Goal: Download file/media

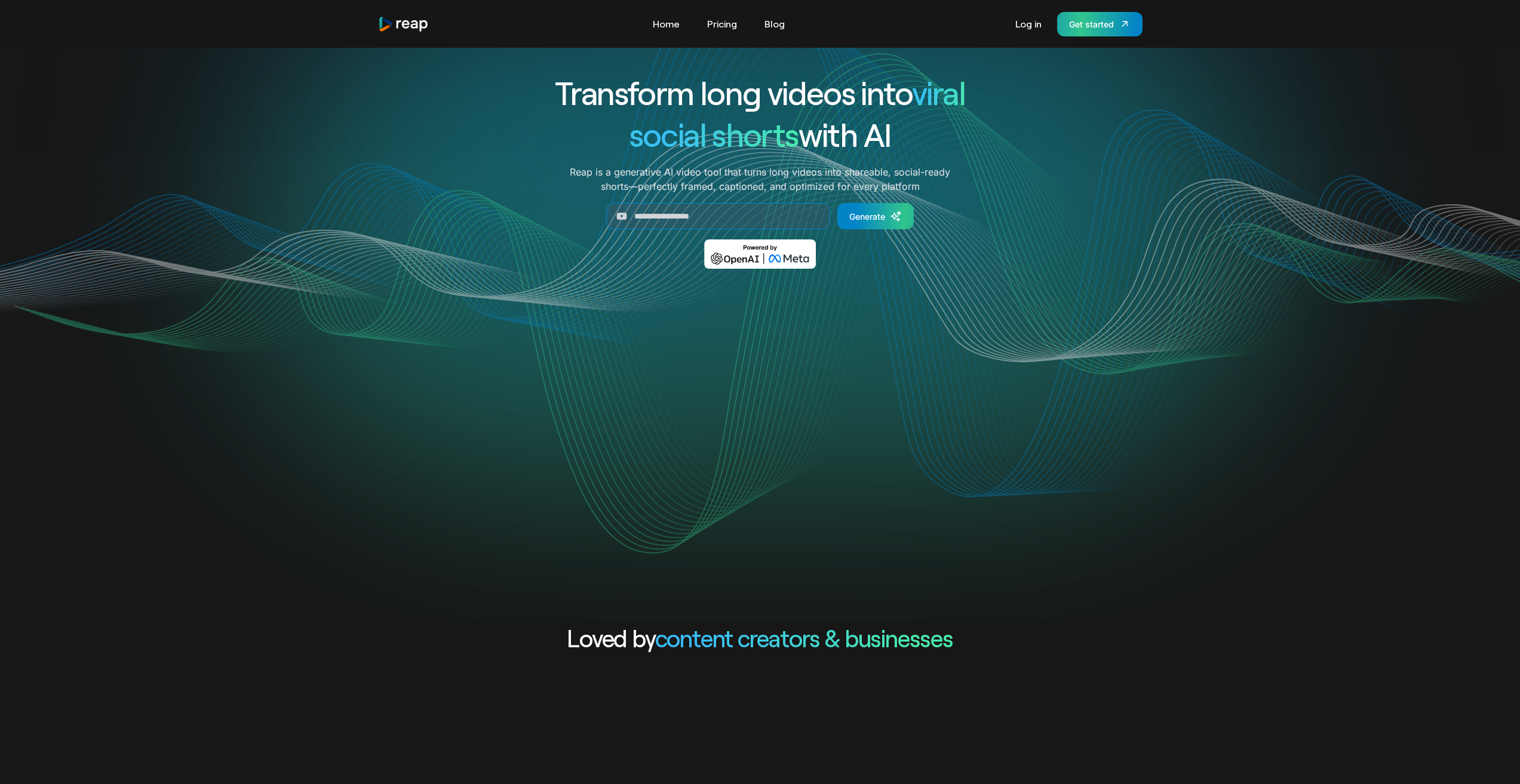
click at [628, 25] on div "Get started" at bounding box center [1091, 24] width 45 height 12
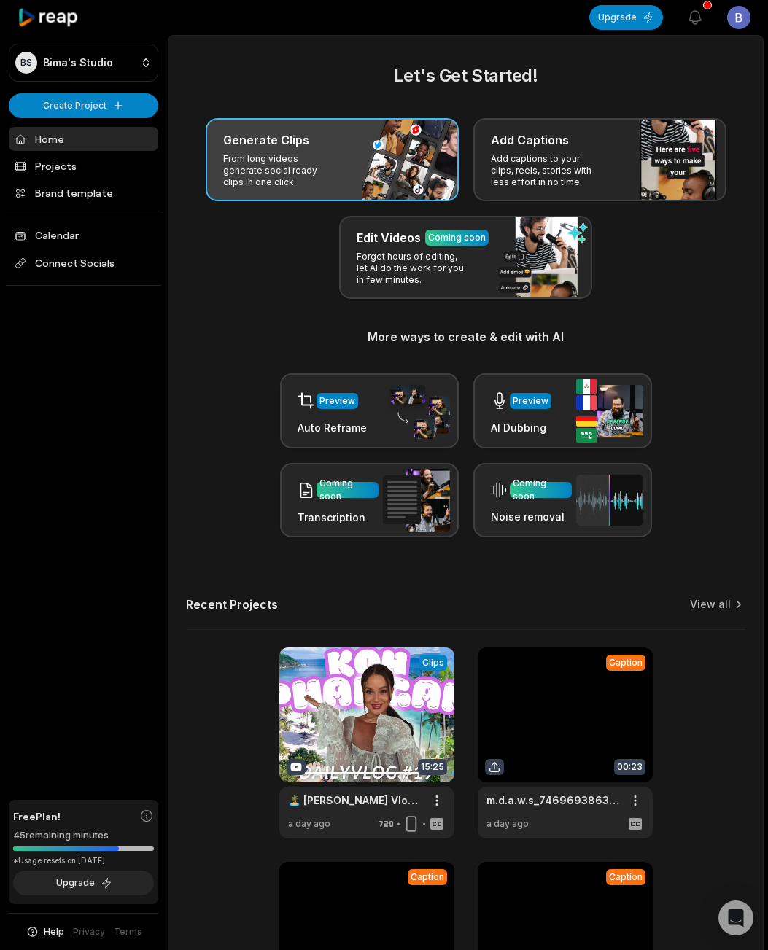
click at [306, 171] on p "From long videos generate social ready clips in one click." at bounding box center [279, 170] width 113 height 35
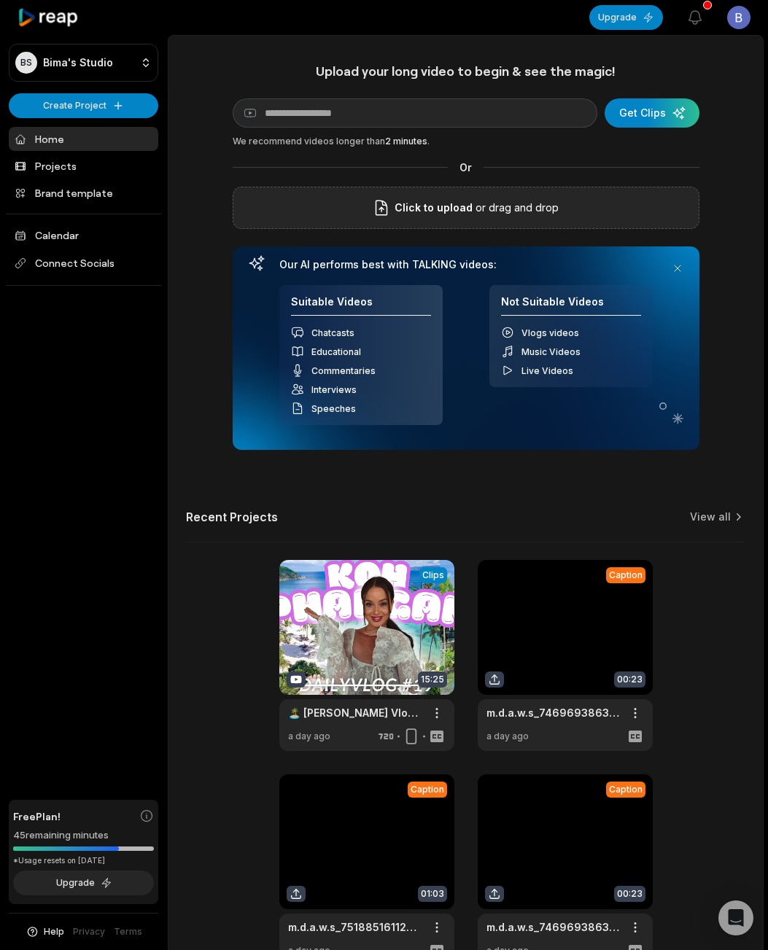
click at [453, 194] on div "Click to upload or drag and drop" at bounding box center [466, 208] width 467 height 42
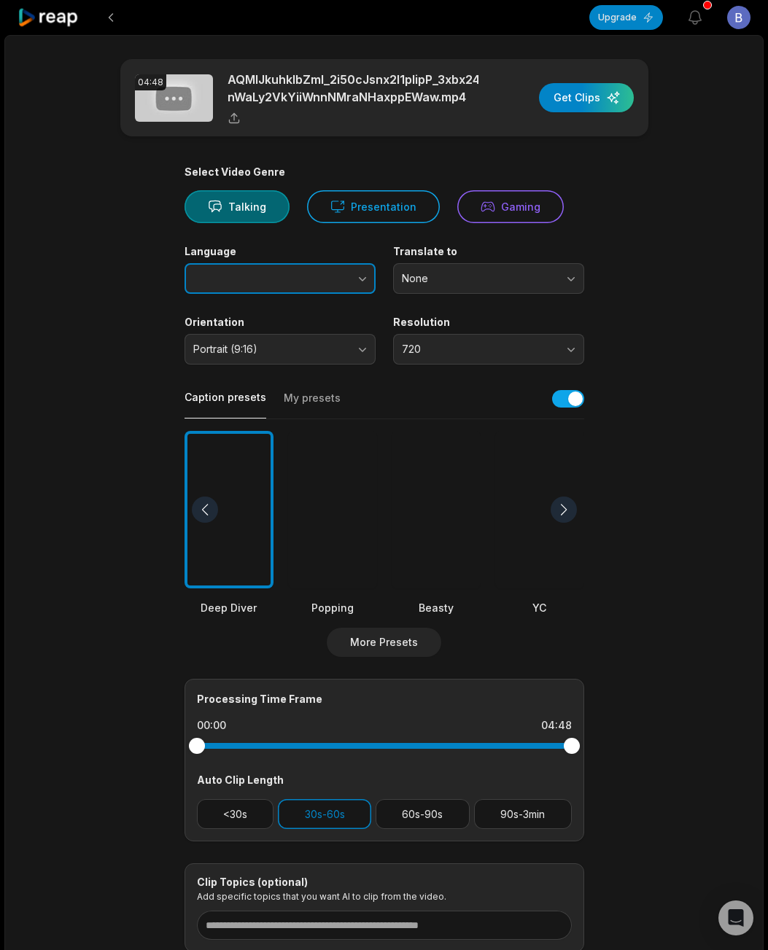
click at [321, 276] on button "button" at bounding box center [333, 278] width 83 height 31
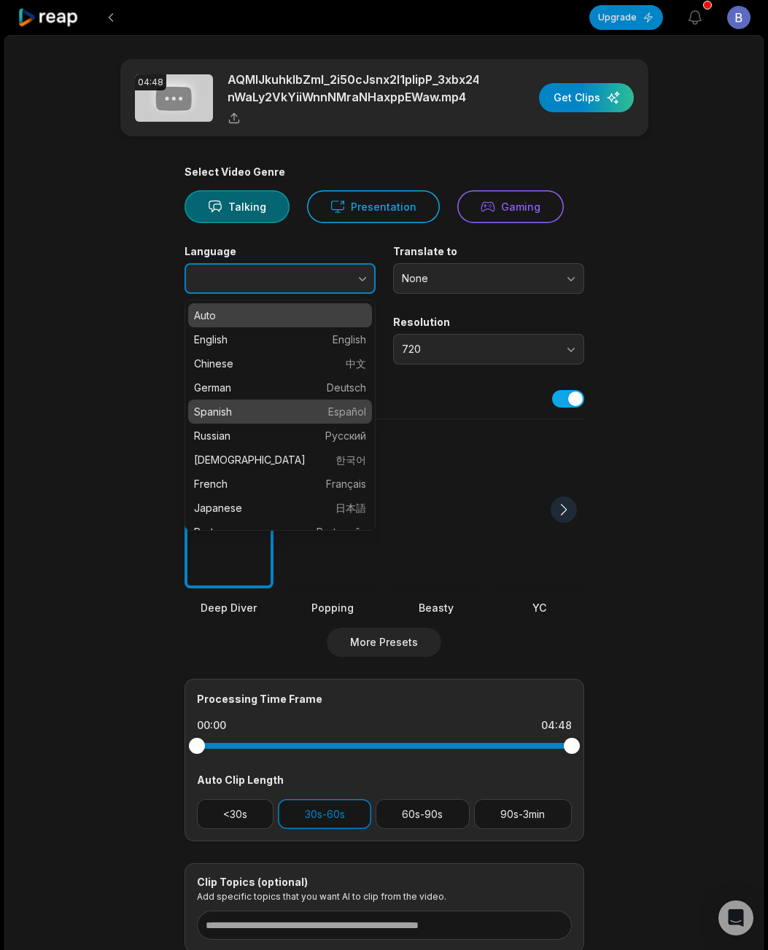
type input "*******"
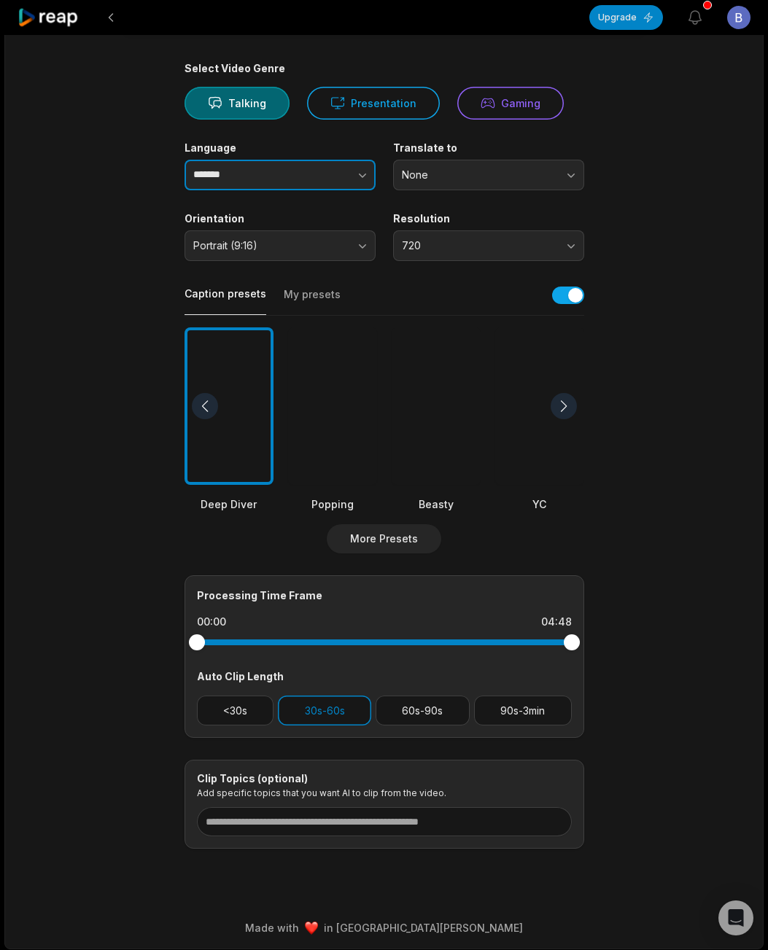
scroll to position [107, 0]
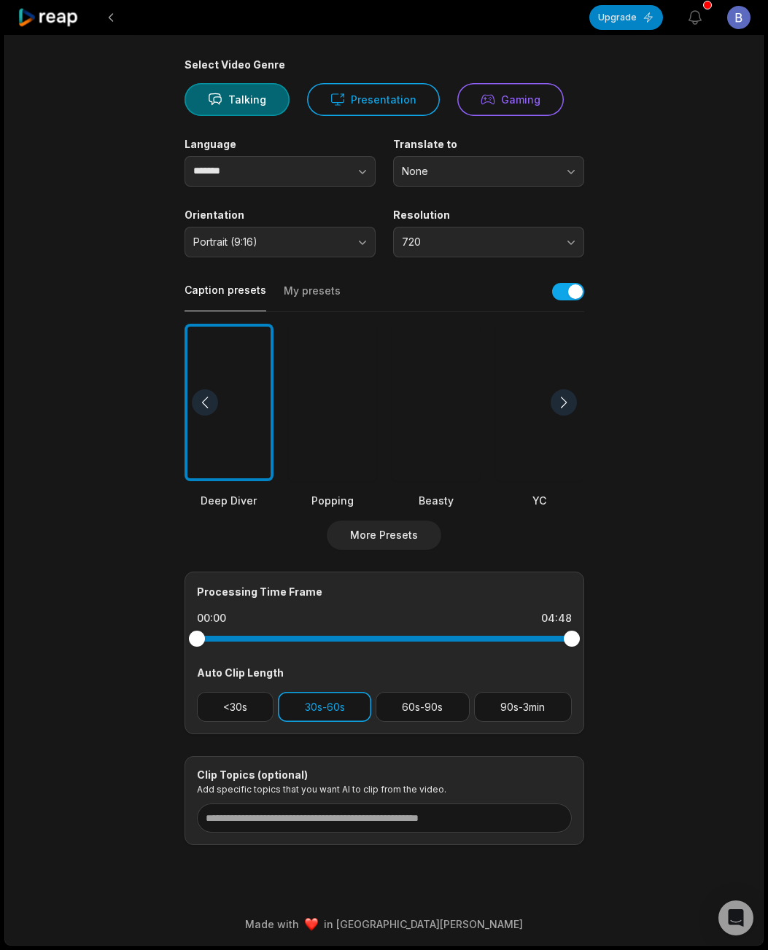
click at [314, 706] on button "30s-60s" at bounding box center [324, 707] width 93 height 30
click at [440, 712] on button "60s-90s" at bounding box center [422, 707] width 94 height 30
click at [425, 433] on div at bounding box center [435, 403] width 89 height 158
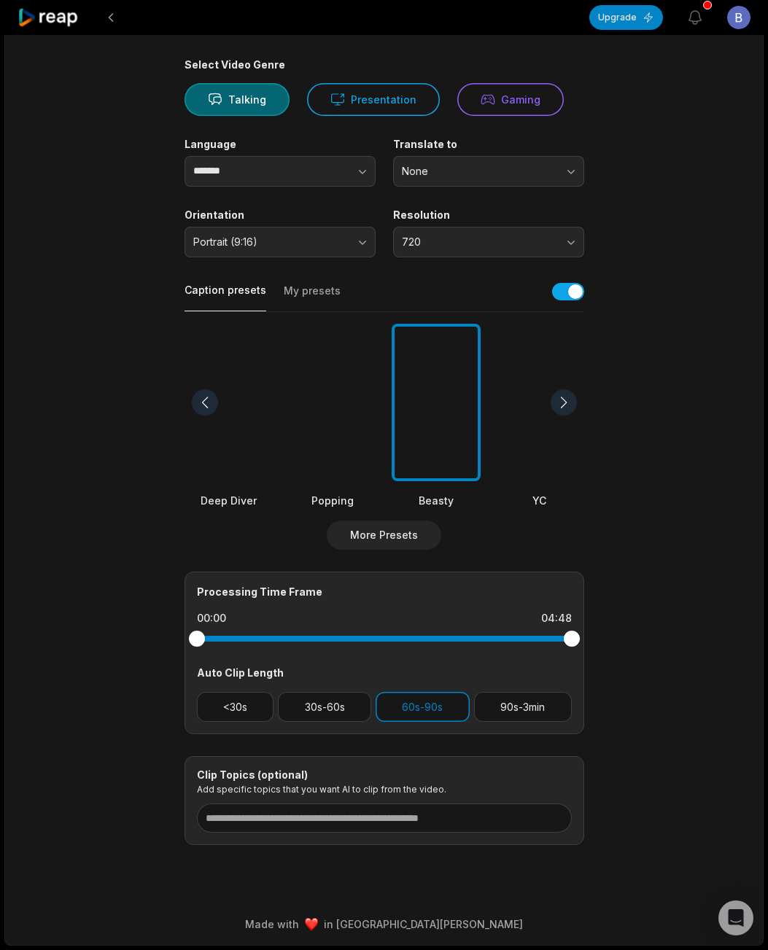
click at [562, 410] on div at bounding box center [563, 402] width 26 height 26
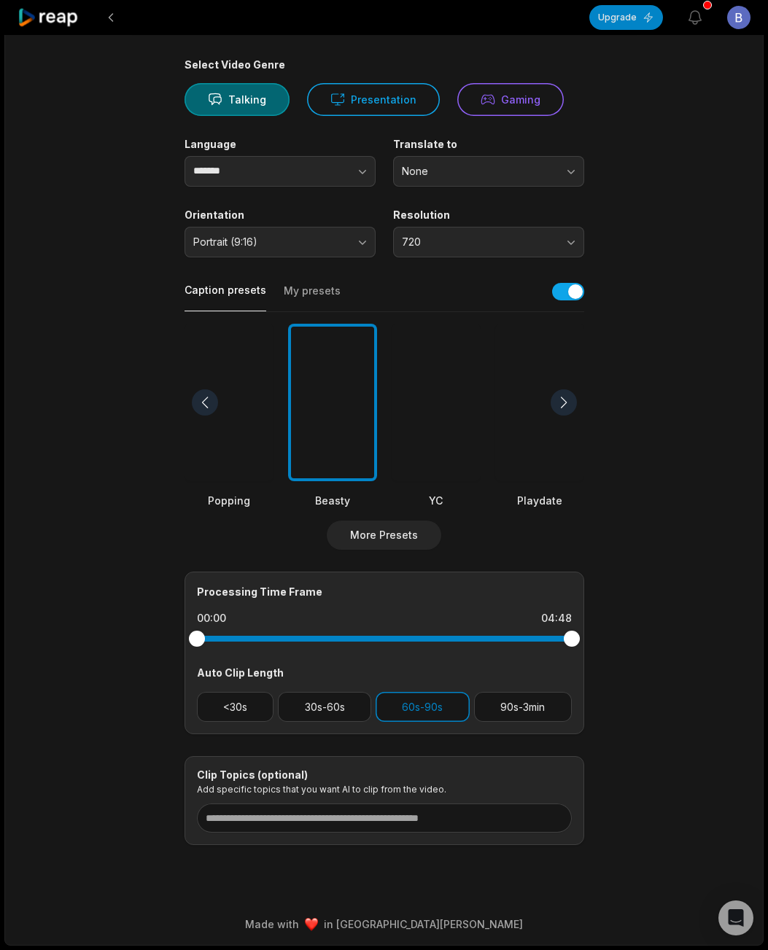
click at [562, 408] on div at bounding box center [563, 402] width 26 height 26
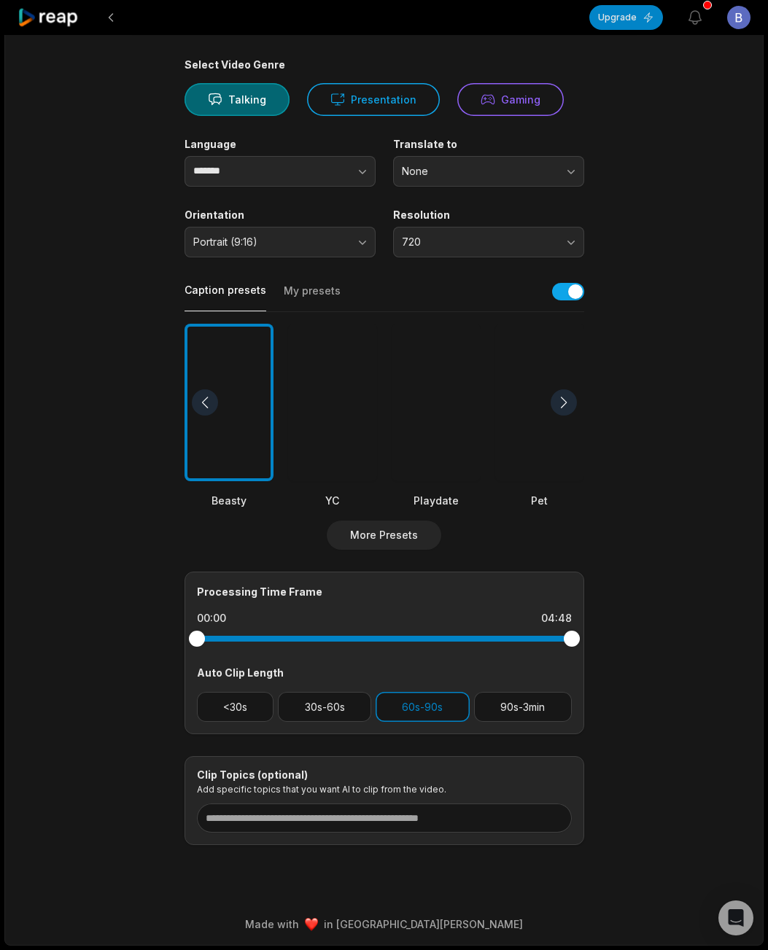
click at [562, 408] on div at bounding box center [563, 402] width 26 height 26
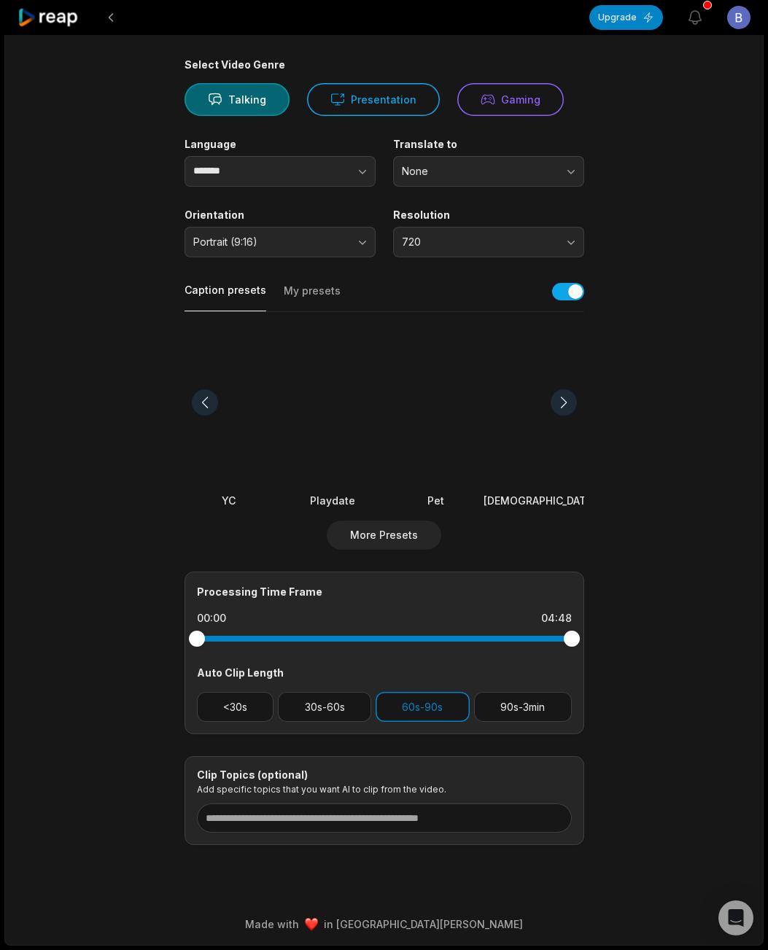
click at [562, 408] on div at bounding box center [563, 402] width 26 height 26
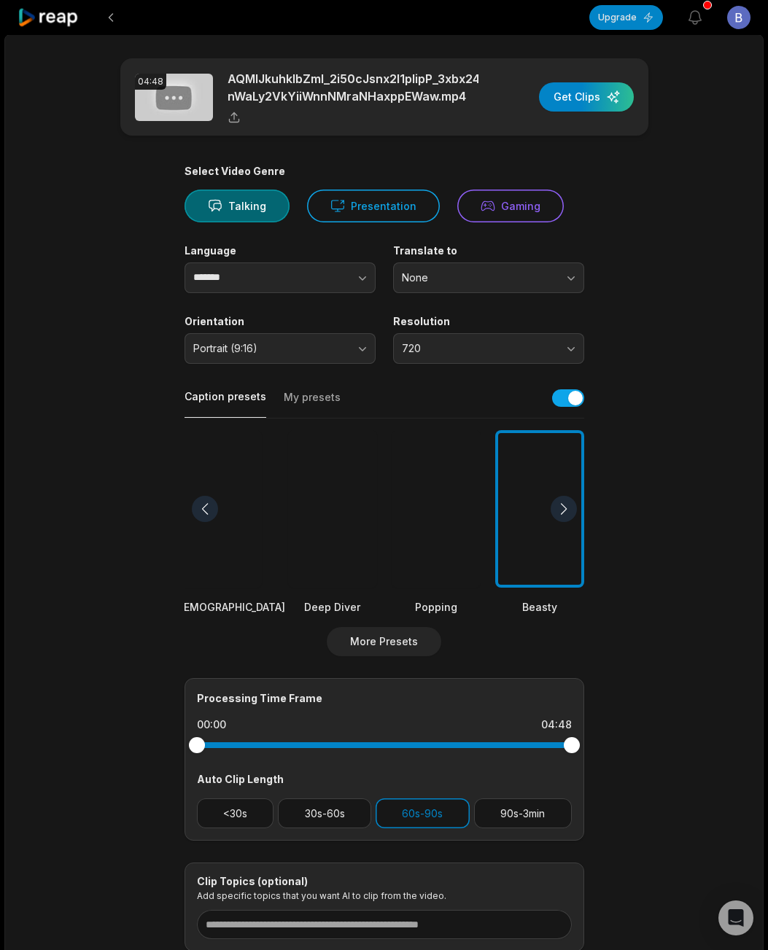
scroll to position [0, 0]
click at [585, 96] on div "button" at bounding box center [586, 97] width 95 height 29
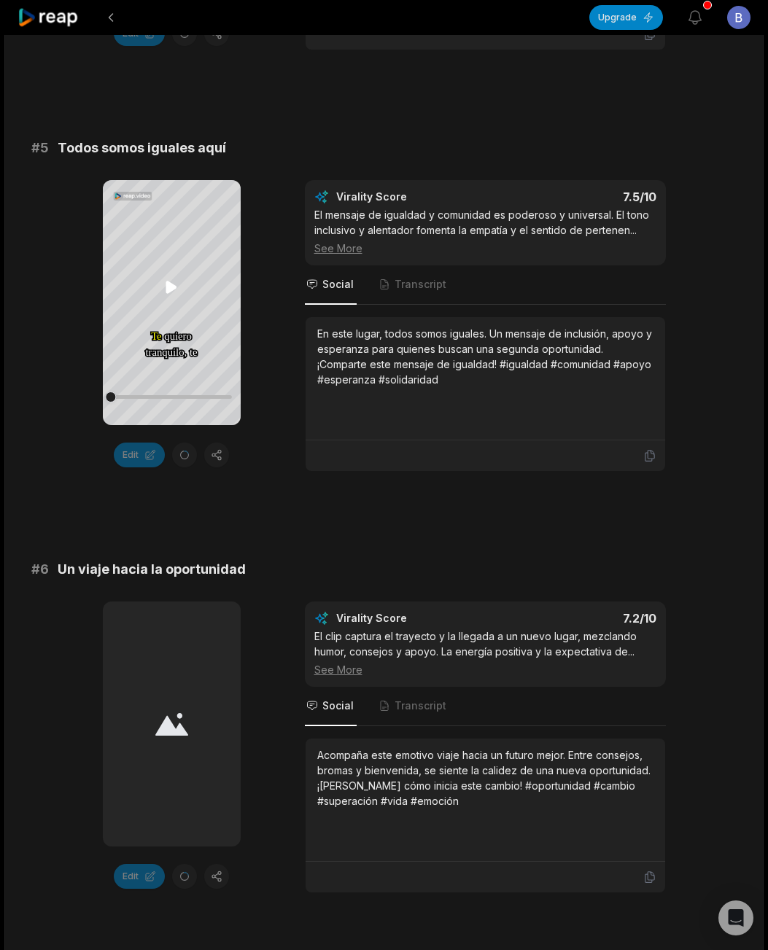
scroll to position [1737, 0]
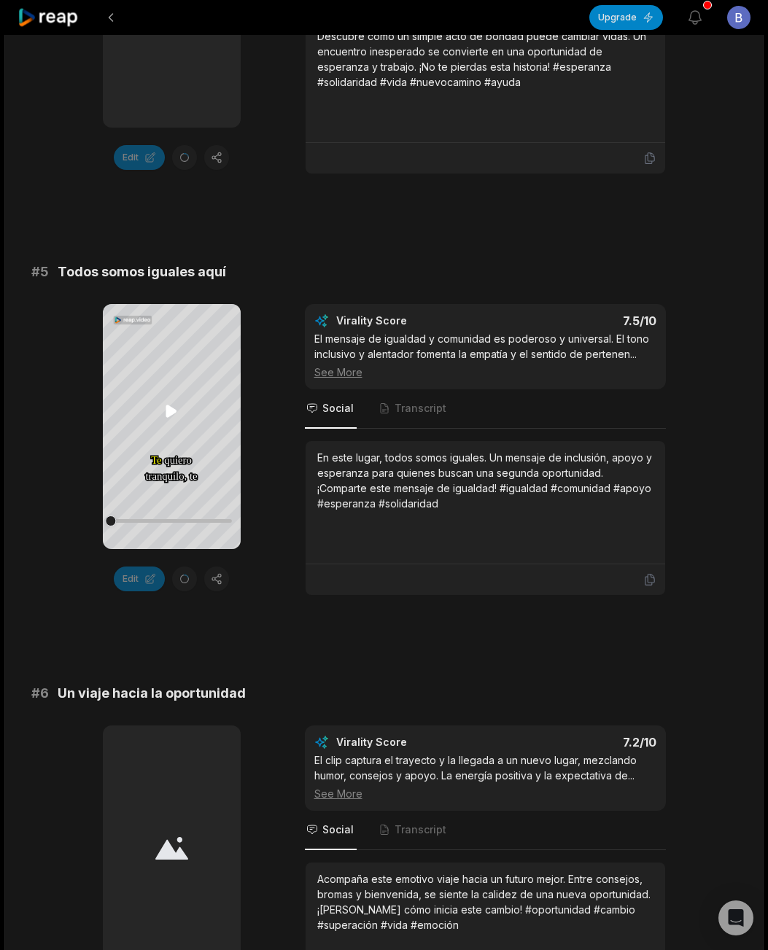
click at [170, 412] on icon at bounding box center [171, 411] width 11 height 12
click at [170, 412] on icon at bounding box center [171, 410] width 17 height 17
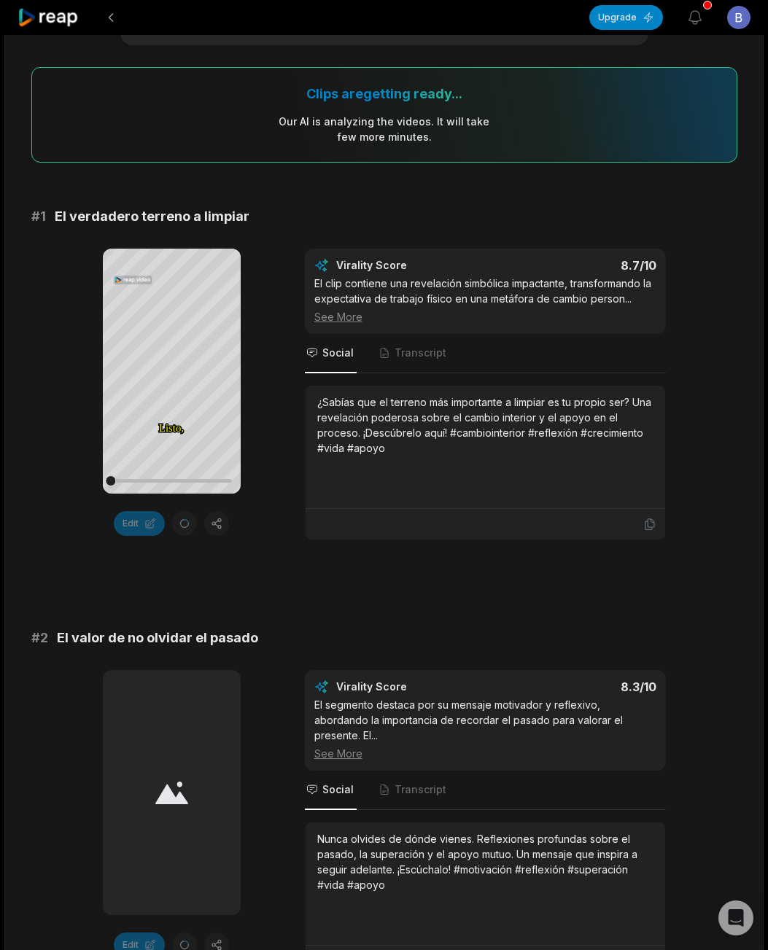
scroll to position [0, 0]
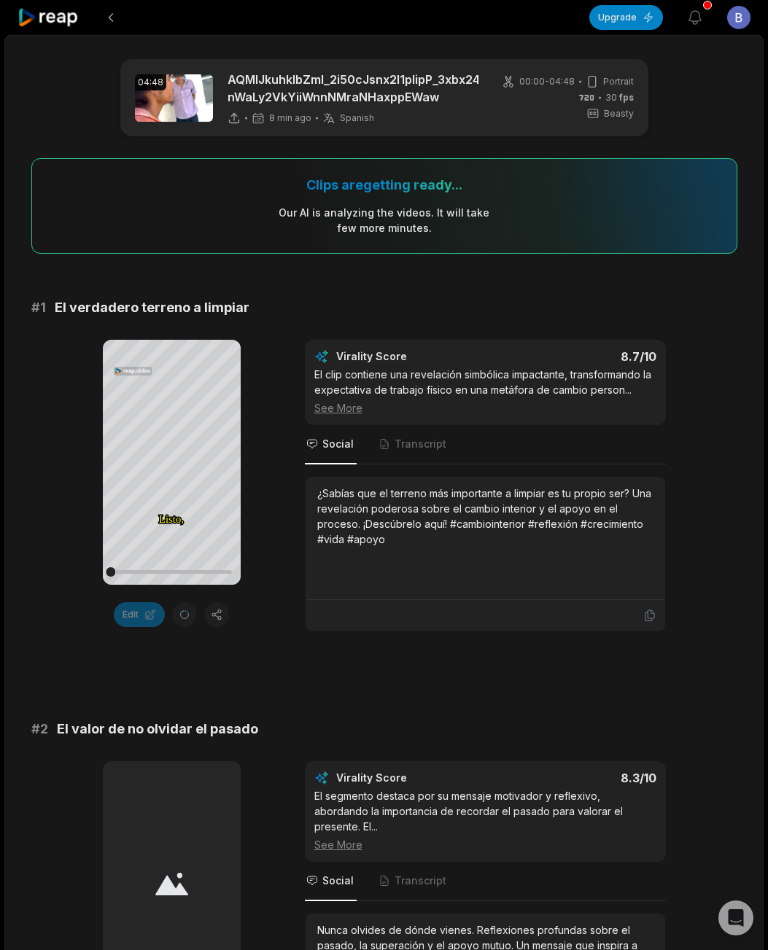
drag, startPoint x: 160, startPoint y: 567, endPoint x: 96, endPoint y: 566, distance: 64.2
click at [96, 566] on div "Your browser does not support mp4 format. Listo, Listo, carnal, carnal, pues pu…" at bounding box center [384, 486] width 706 height 292
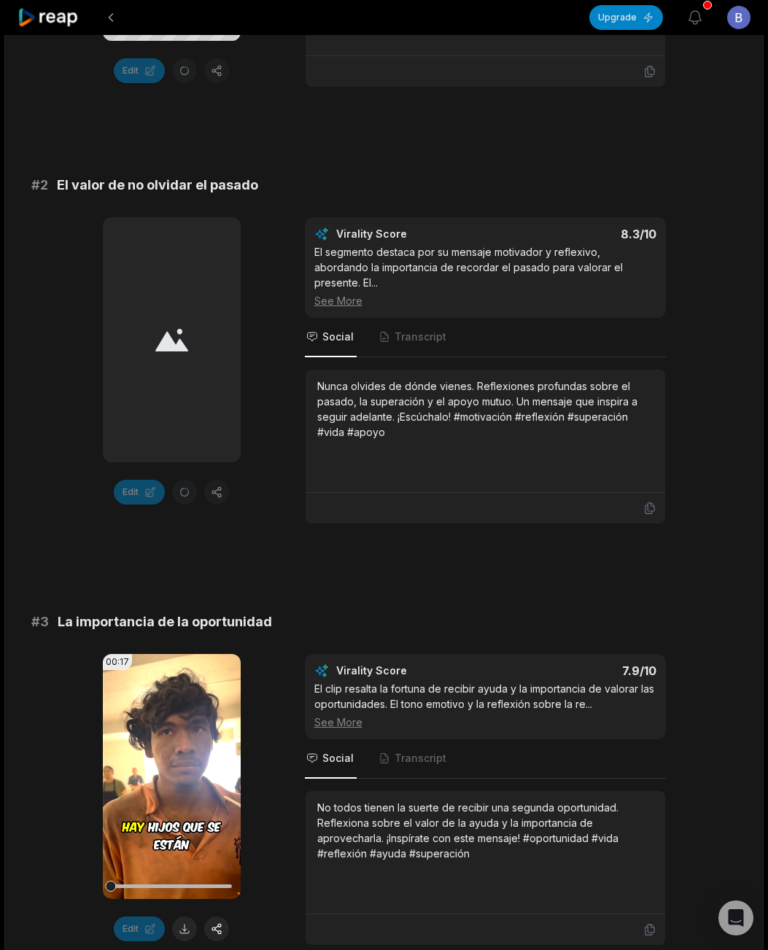
scroll to position [583, 0]
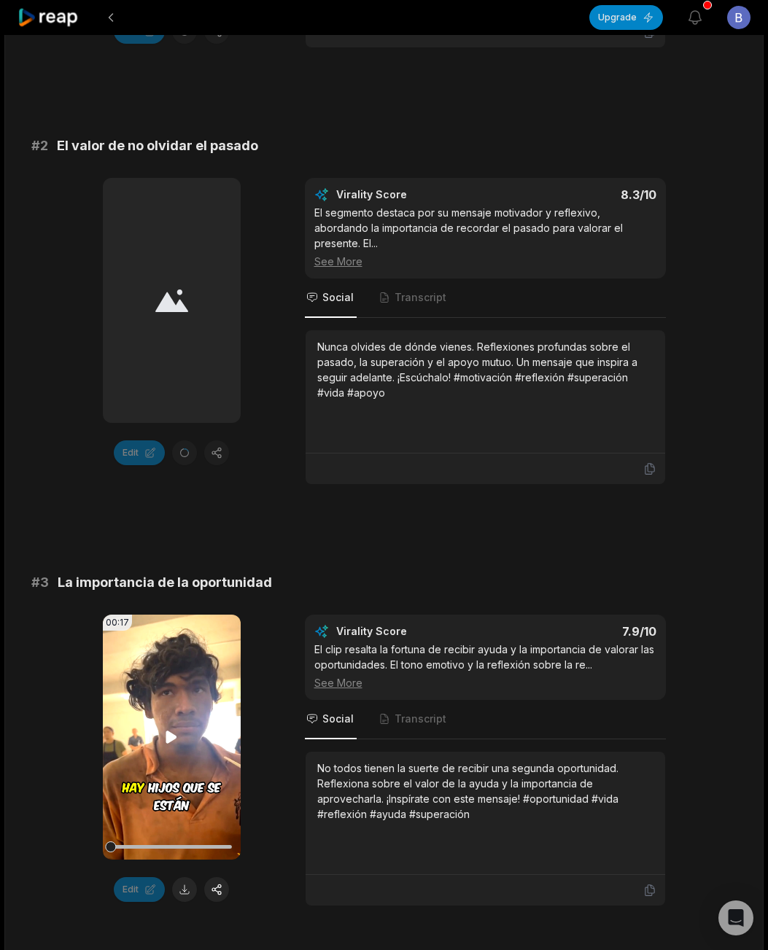
click at [139, 645] on video "Your browser does not support mp4 format." at bounding box center [172, 737] width 138 height 245
click at [149, 646] on video "Your browser does not support mp4 format." at bounding box center [172, 737] width 138 height 245
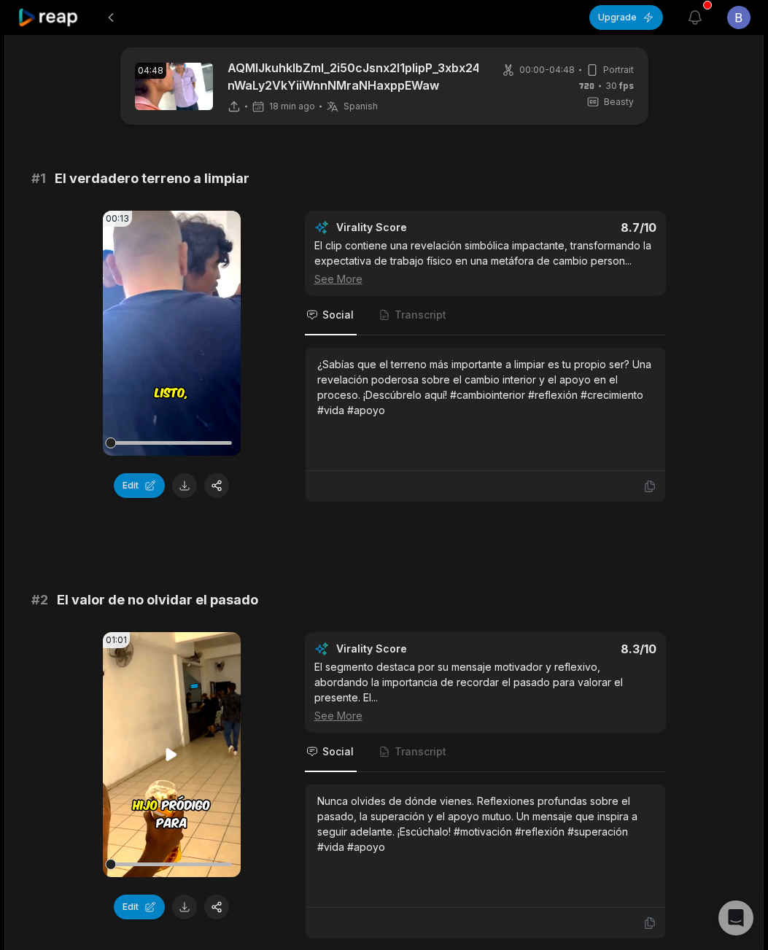
scroll to position [0, 0]
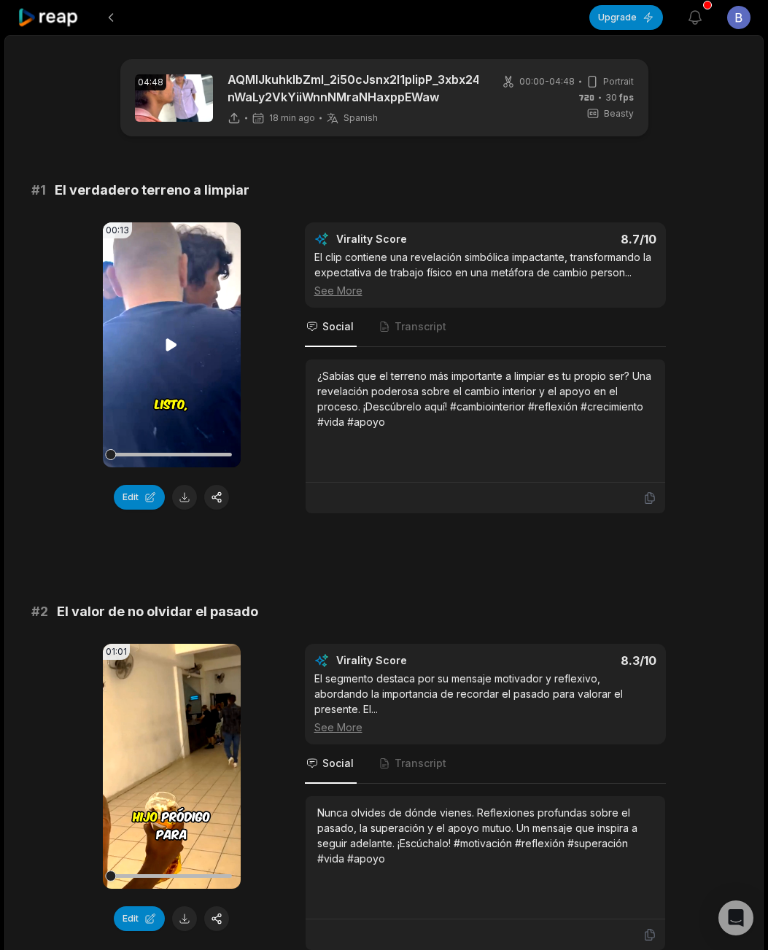
click at [168, 346] on icon at bounding box center [171, 344] width 11 height 12
click at [168, 346] on icon at bounding box center [171, 344] width 17 height 17
click at [168, 346] on icon at bounding box center [171, 344] width 11 height 12
click at [168, 346] on icon at bounding box center [171, 344] width 17 height 17
click at [184, 504] on button at bounding box center [184, 497] width 25 height 25
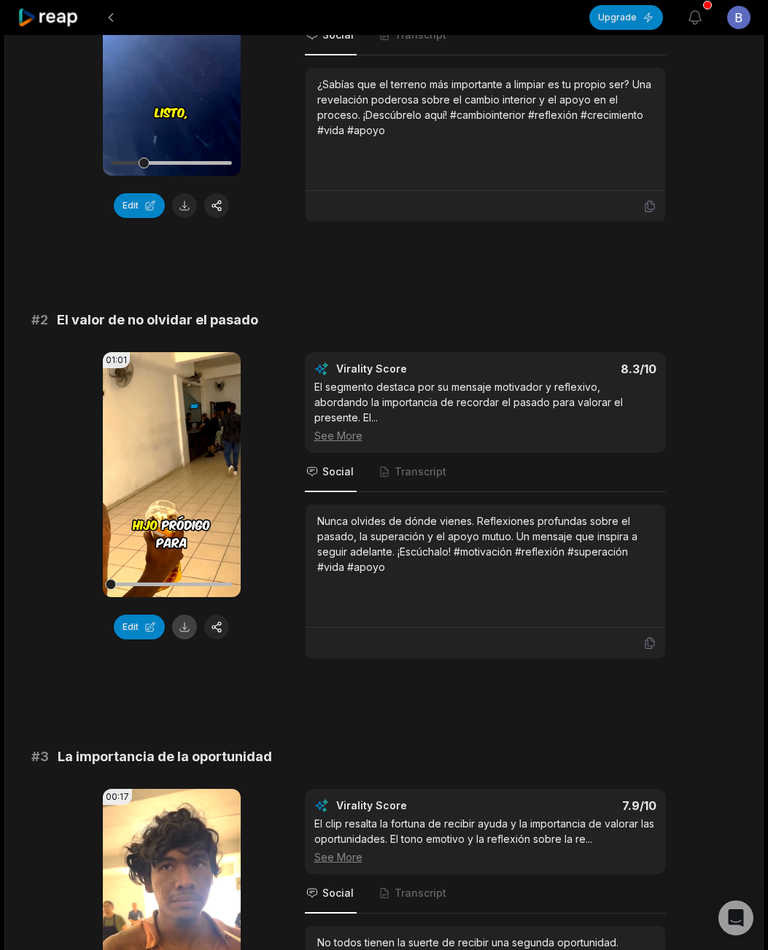
click at [184, 623] on button at bounding box center [184, 627] width 25 height 25
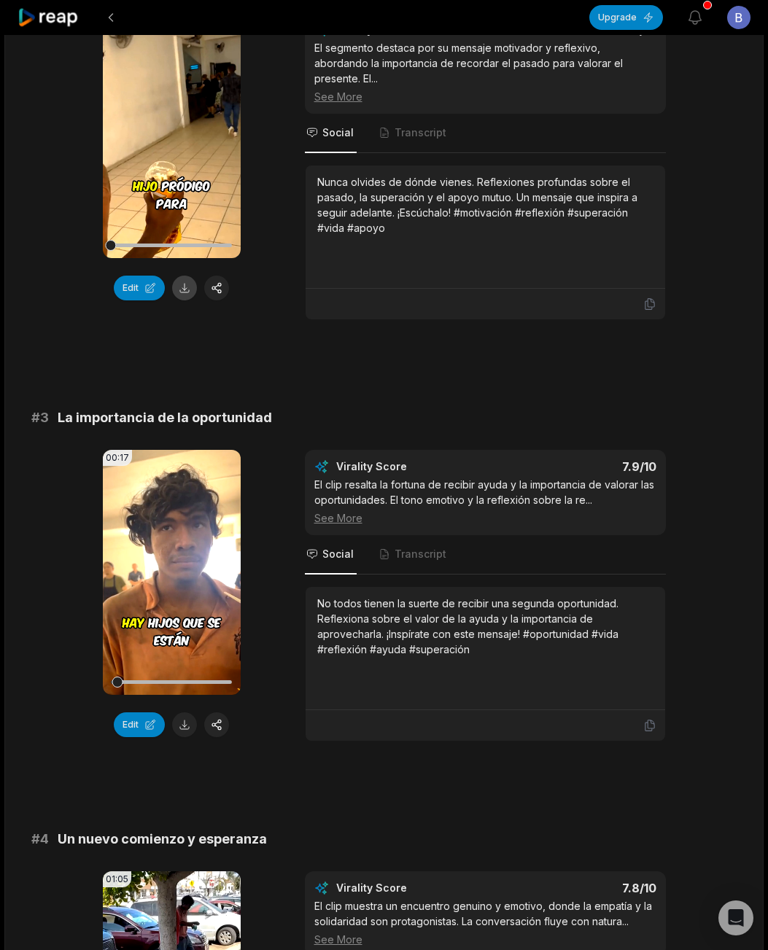
scroll to position [656, 0]
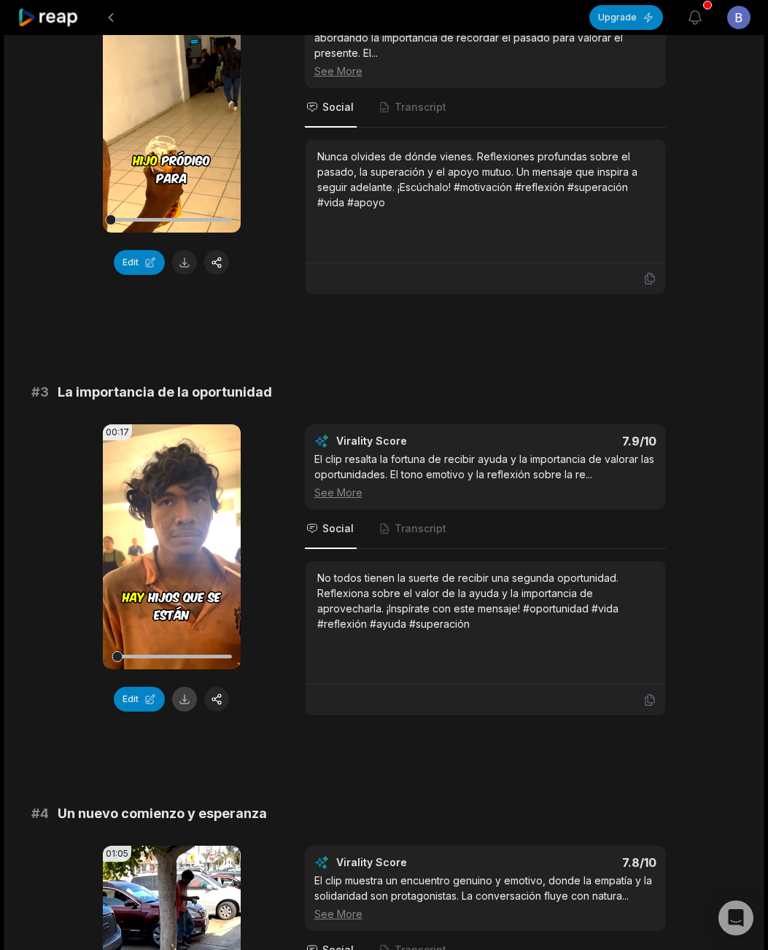
click at [184, 687] on button at bounding box center [184, 699] width 25 height 25
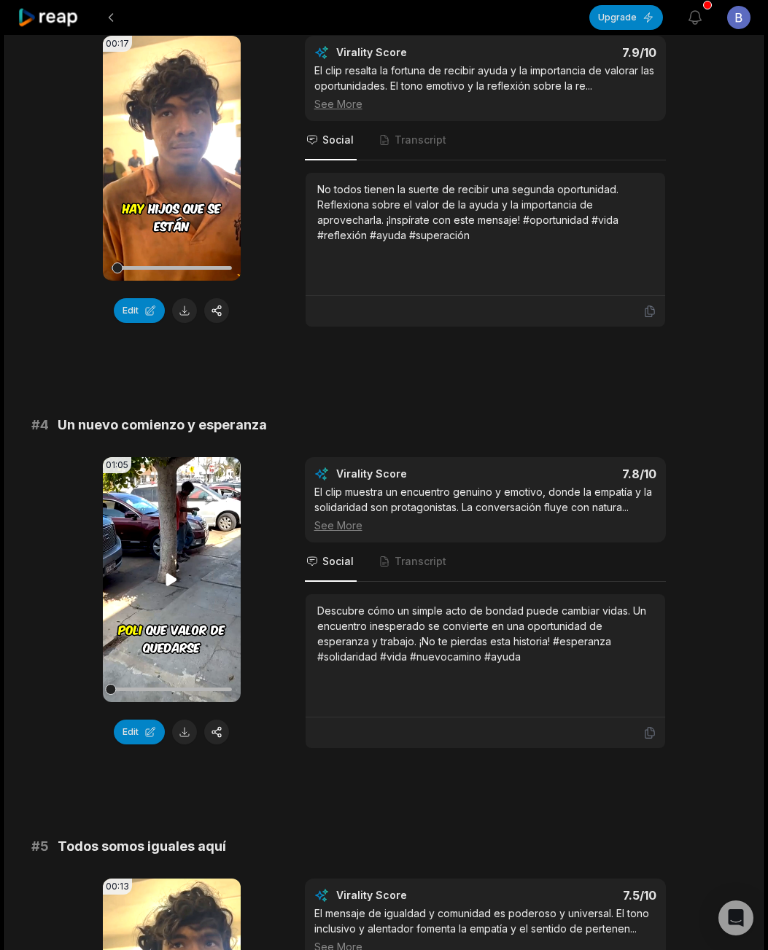
scroll to position [1166, 0]
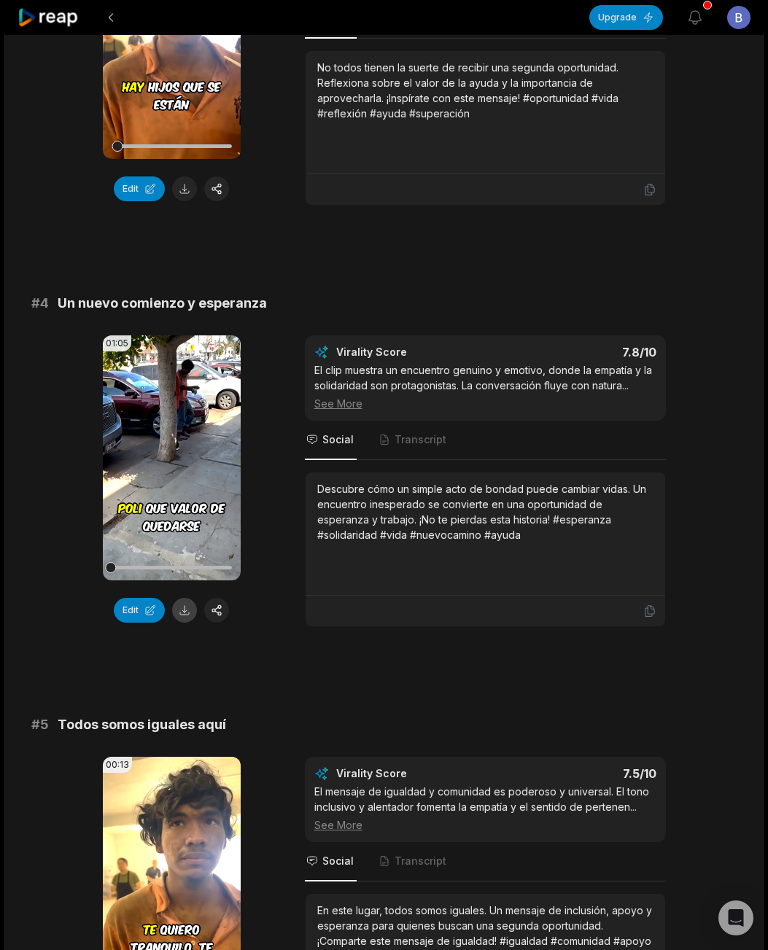
click at [187, 598] on button at bounding box center [184, 610] width 25 height 25
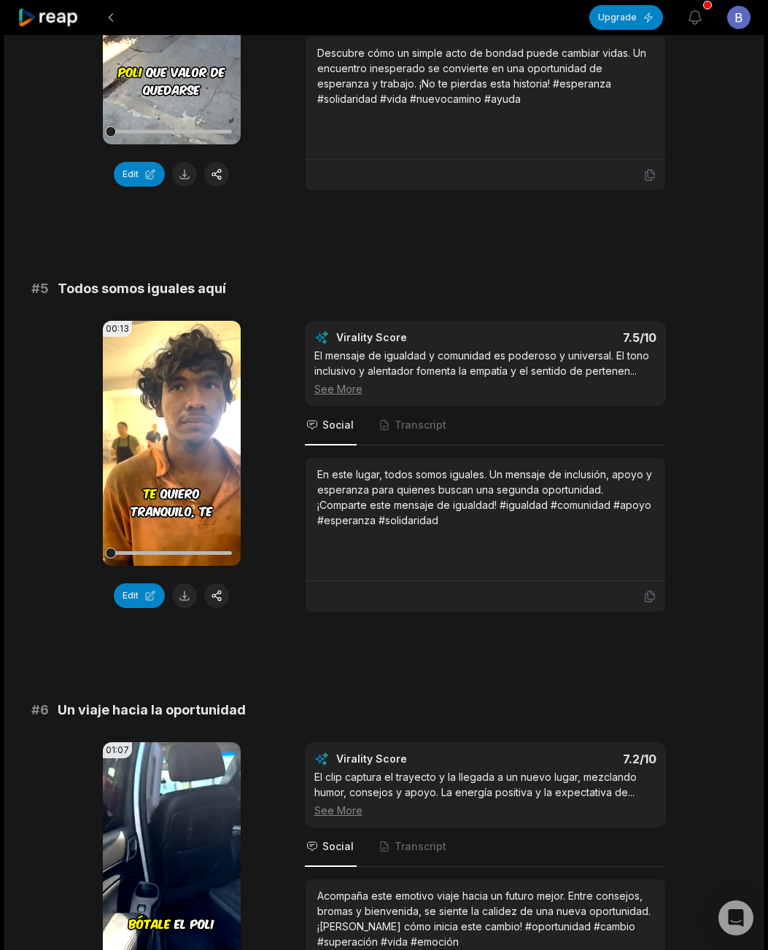
scroll to position [1604, 0]
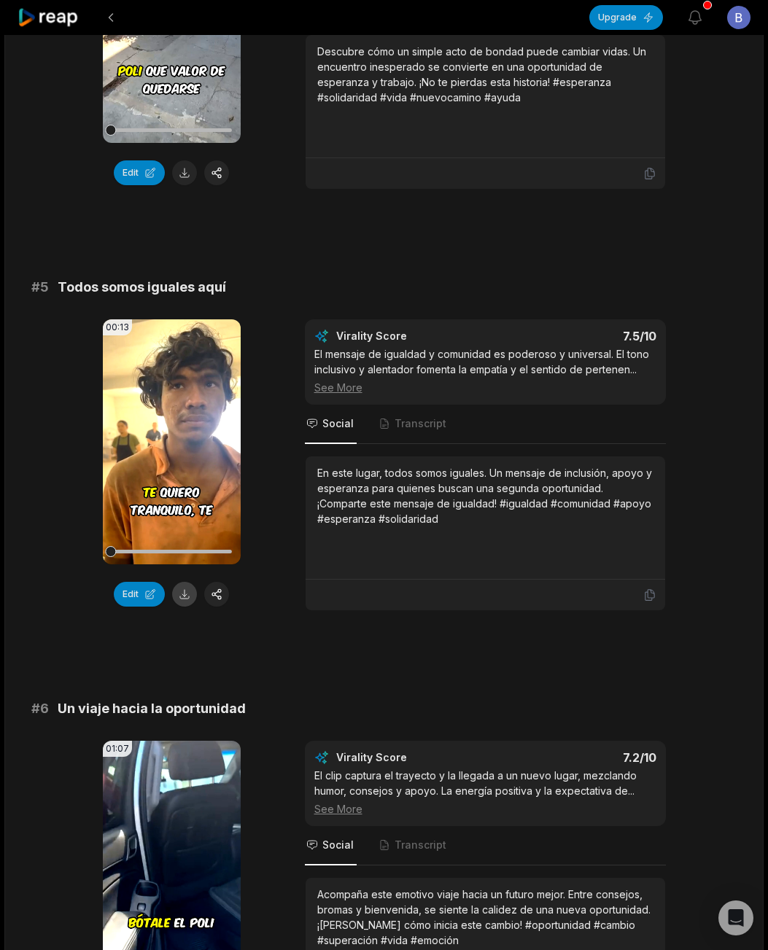
click at [184, 582] on button at bounding box center [184, 594] width 25 height 25
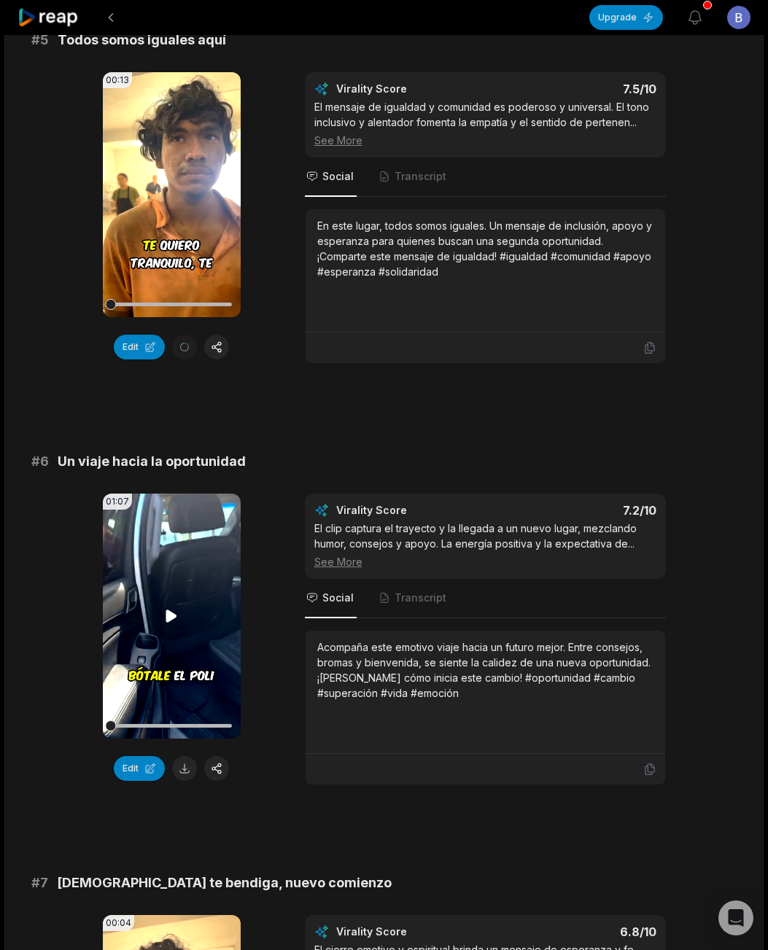
scroll to position [2041, 0]
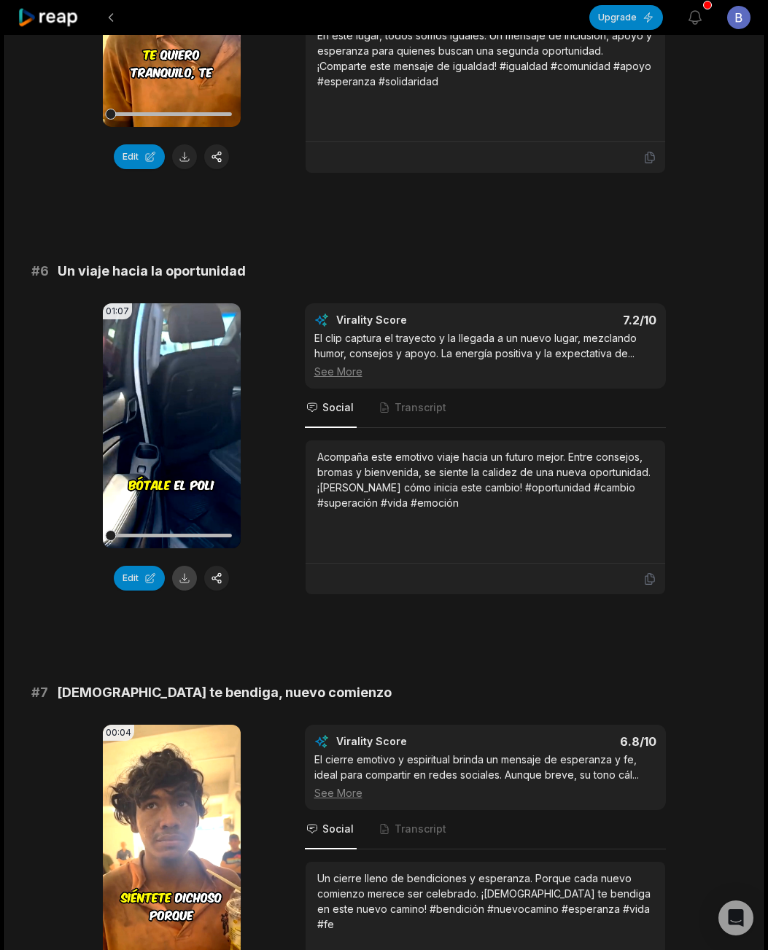
click at [179, 568] on button at bounding box center [184, 578] width 25 height 25
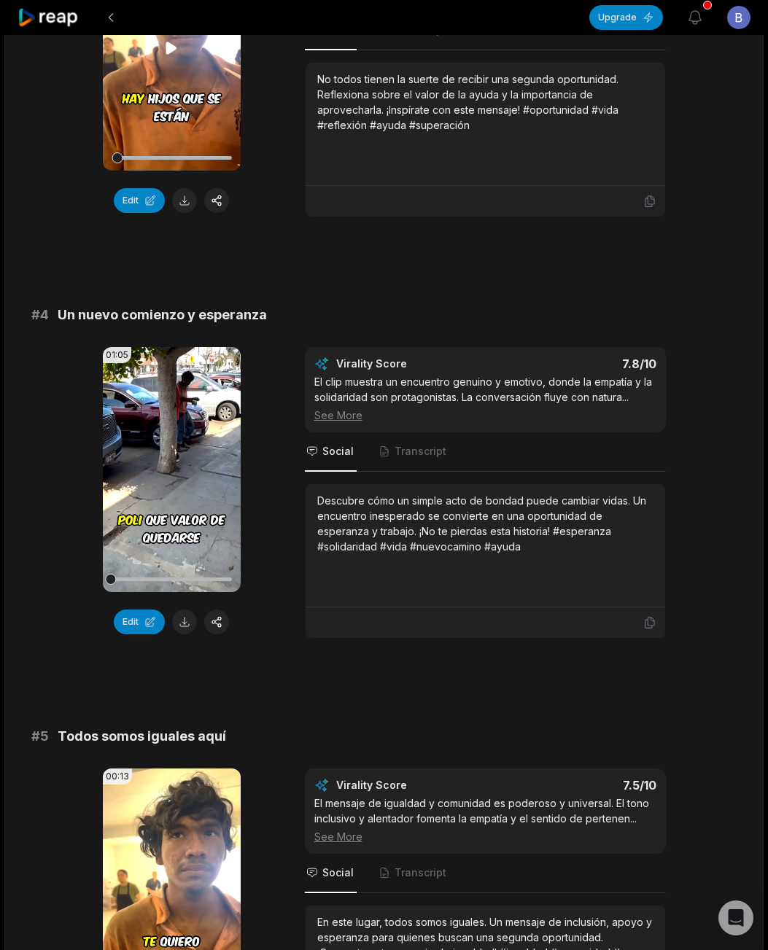
scroll to position [1166, 0]
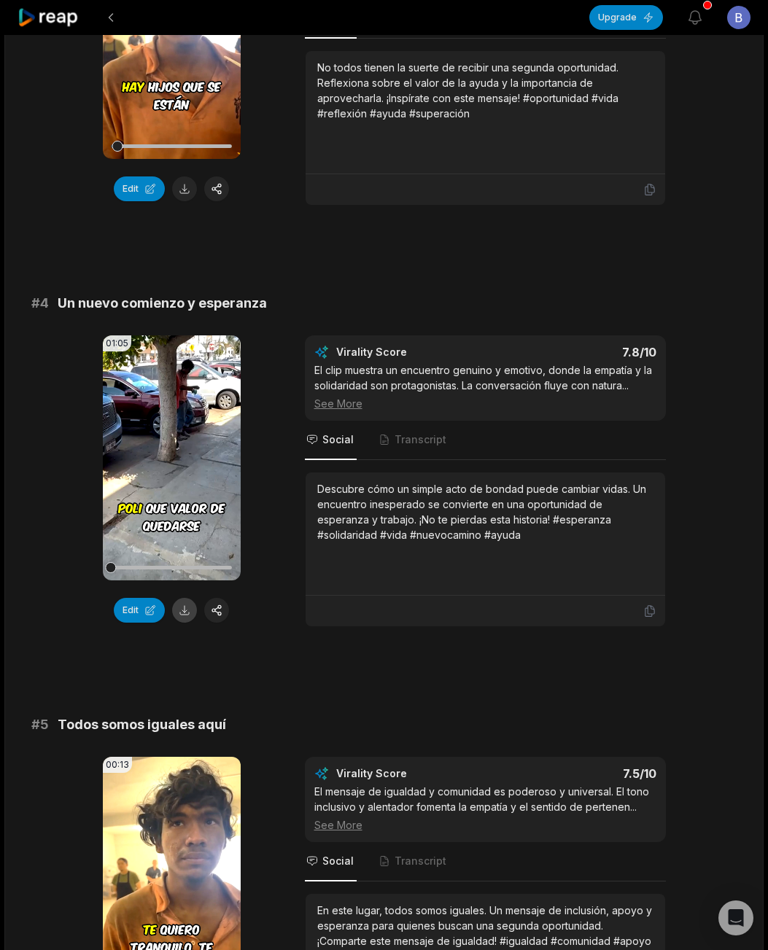
click at [186, 598] on button at bounding box center [184, 610] width 25 height 25
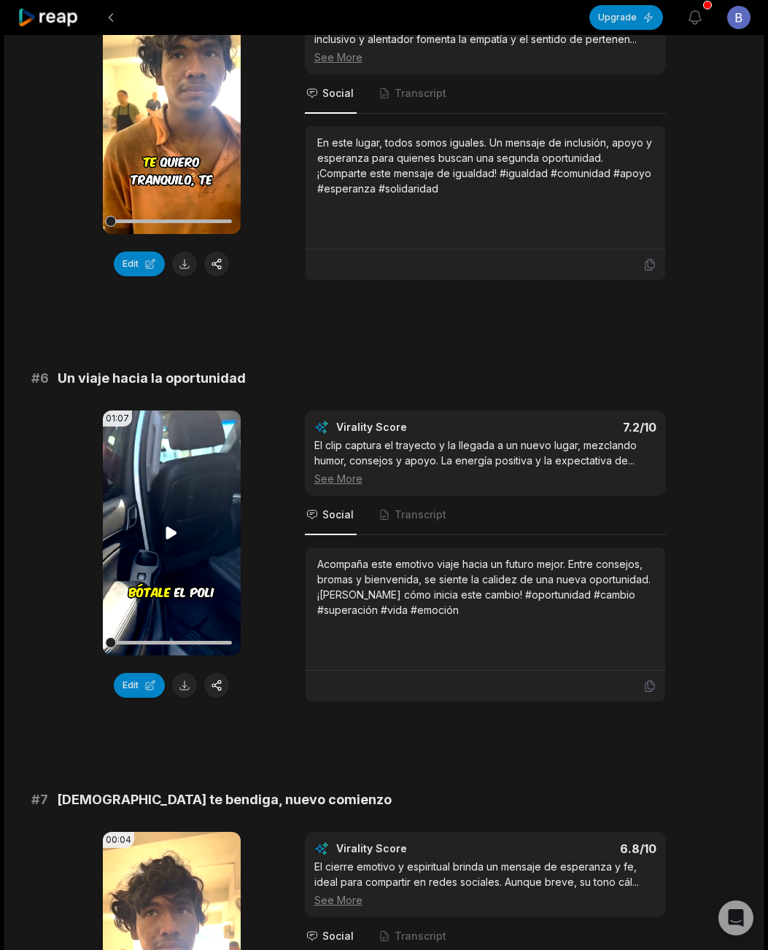
scroll to position [1968, 0]
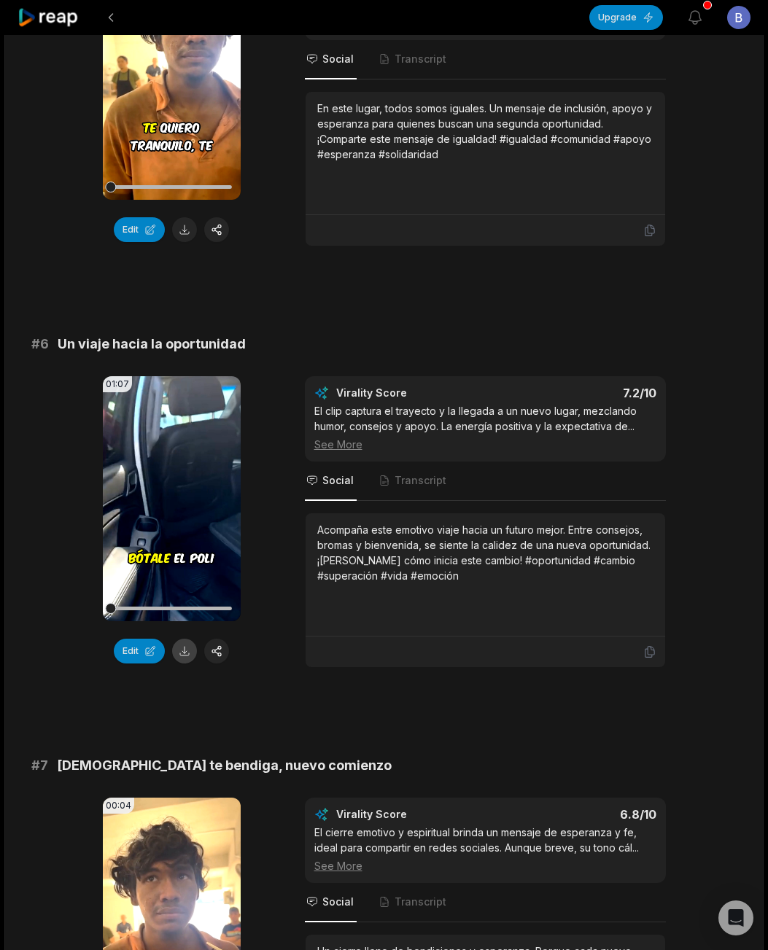
click at [182, 639] on button at bounding box center [184, 651] width 25 height 25
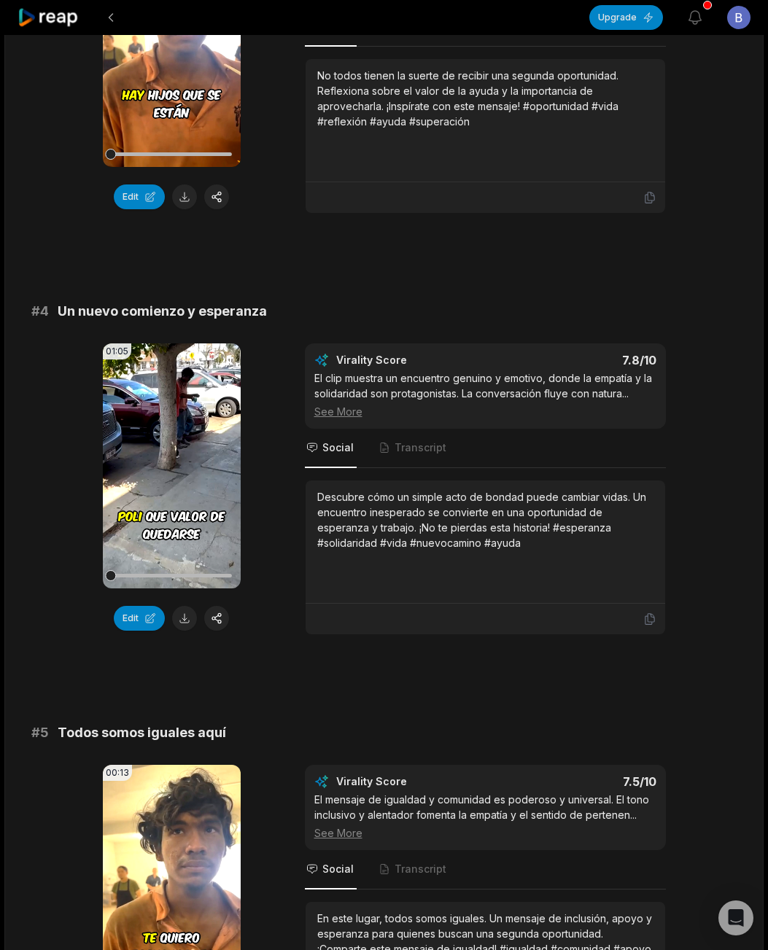
scroll to position [1166, 0]
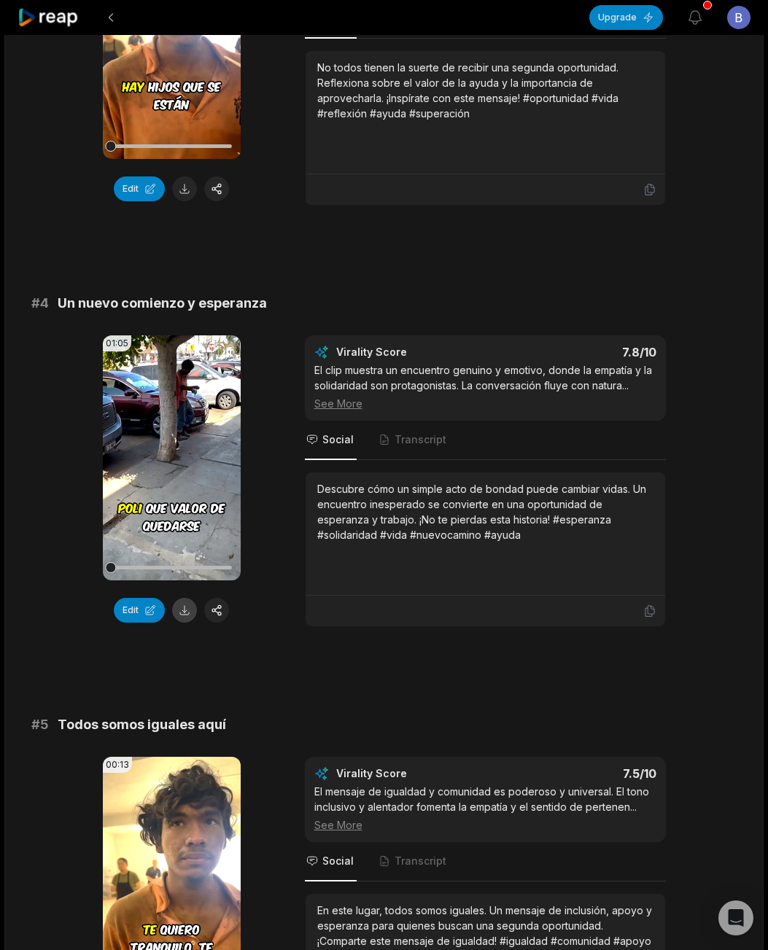
click at [188, 599] on button at bounding box center [184, 610] width 25 height 25
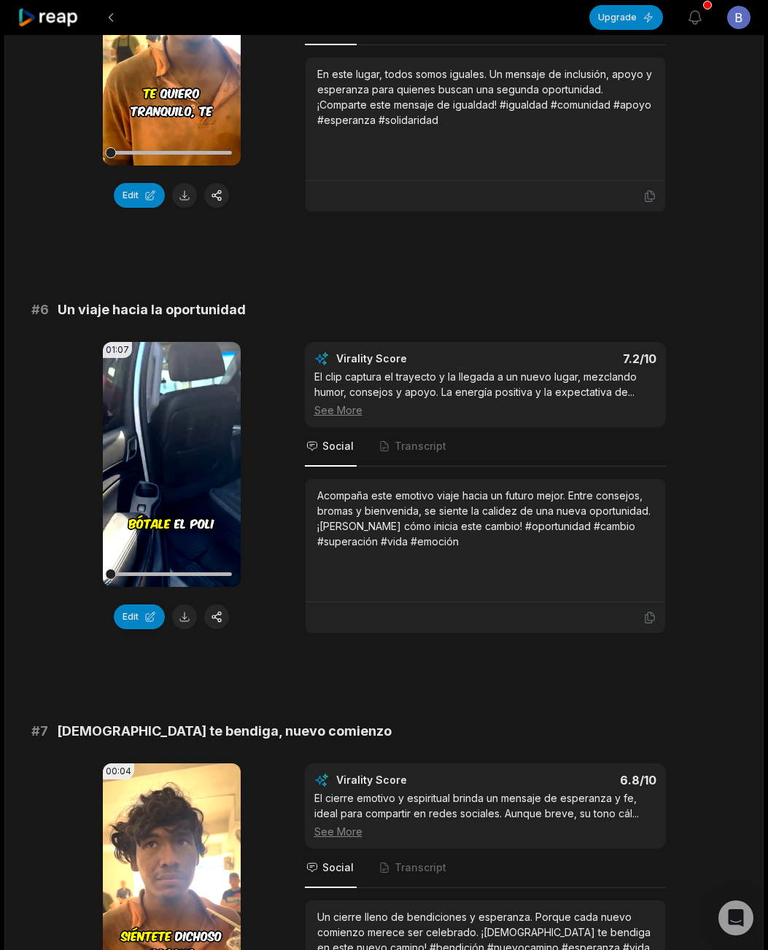
scroll to position [2041, 0]
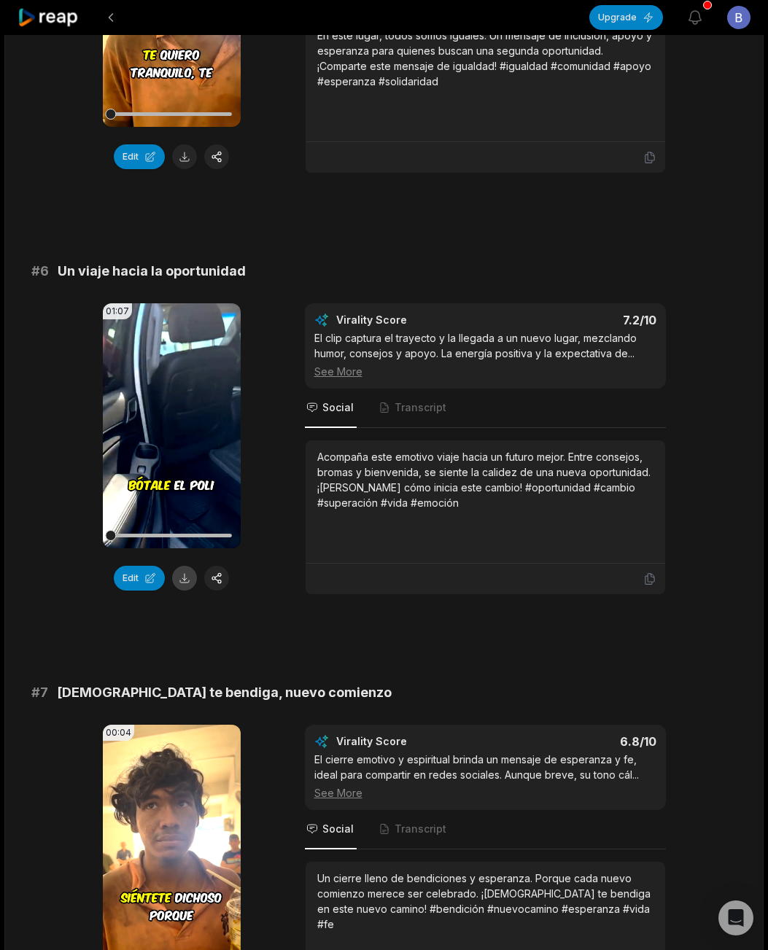
click at [188, 569] on button at bounding box center [184, 578] width 25 height 25
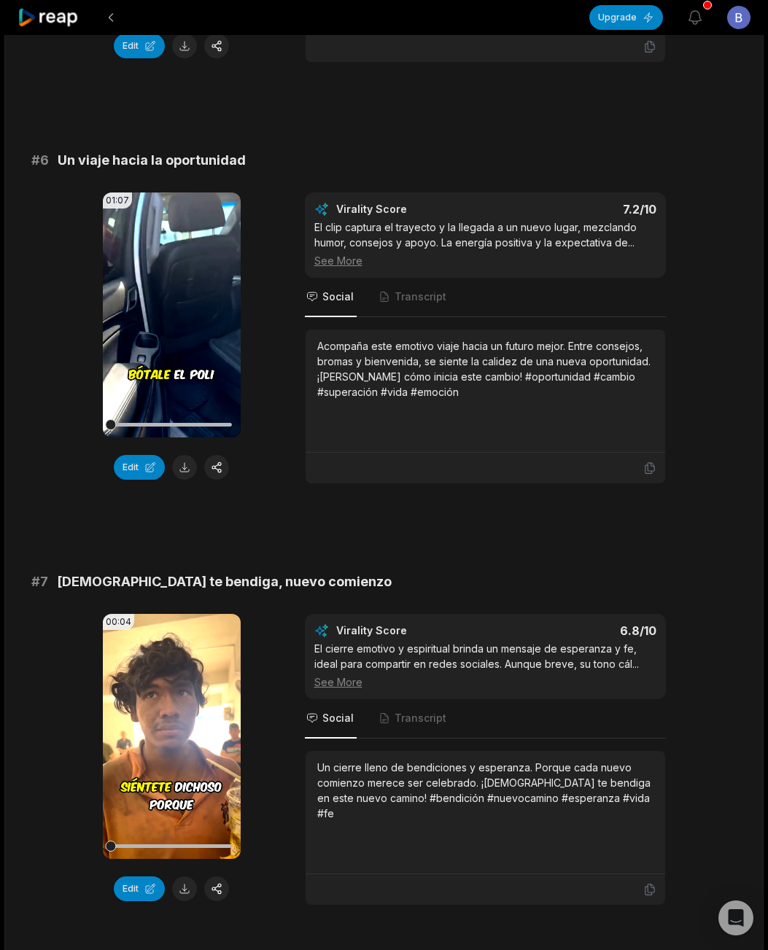
scroll to position [2202, 0]
